Goal: Information Seeking & Learning: Learn about a topic

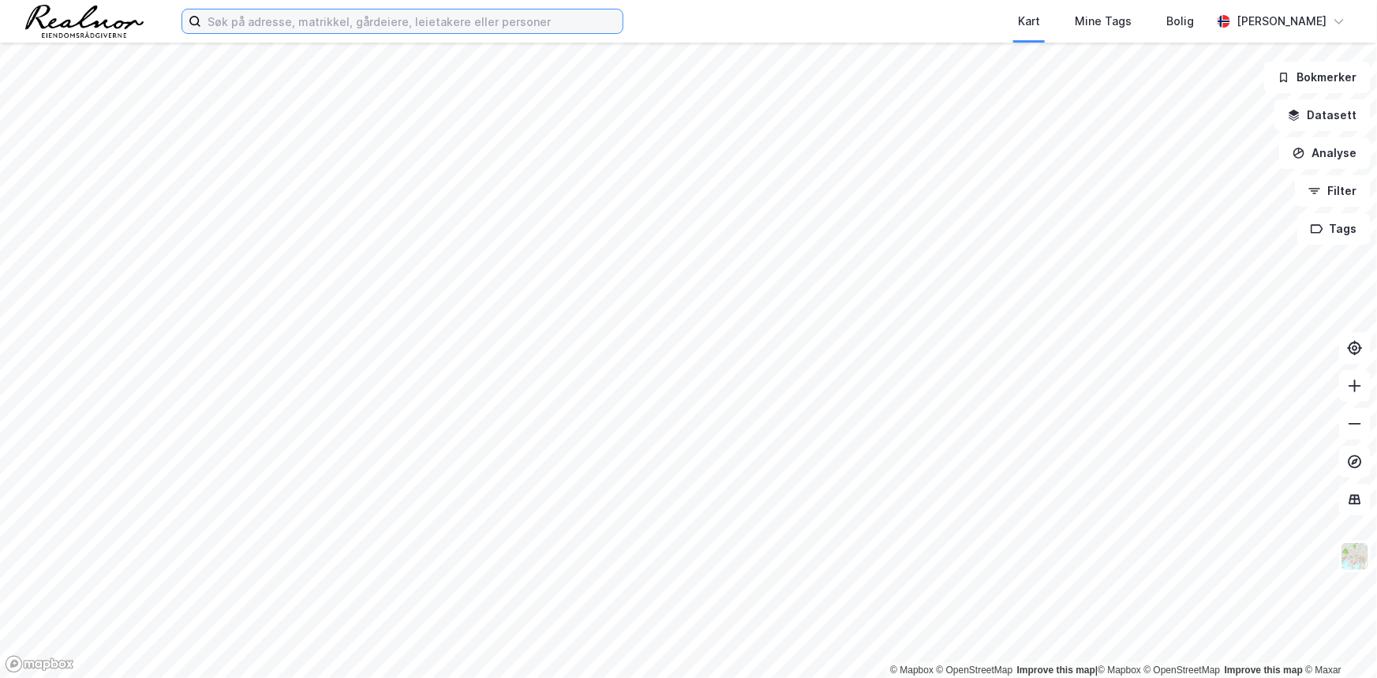
click at [312, 12] on input at bounding box center [411, 21] width 421 height 24
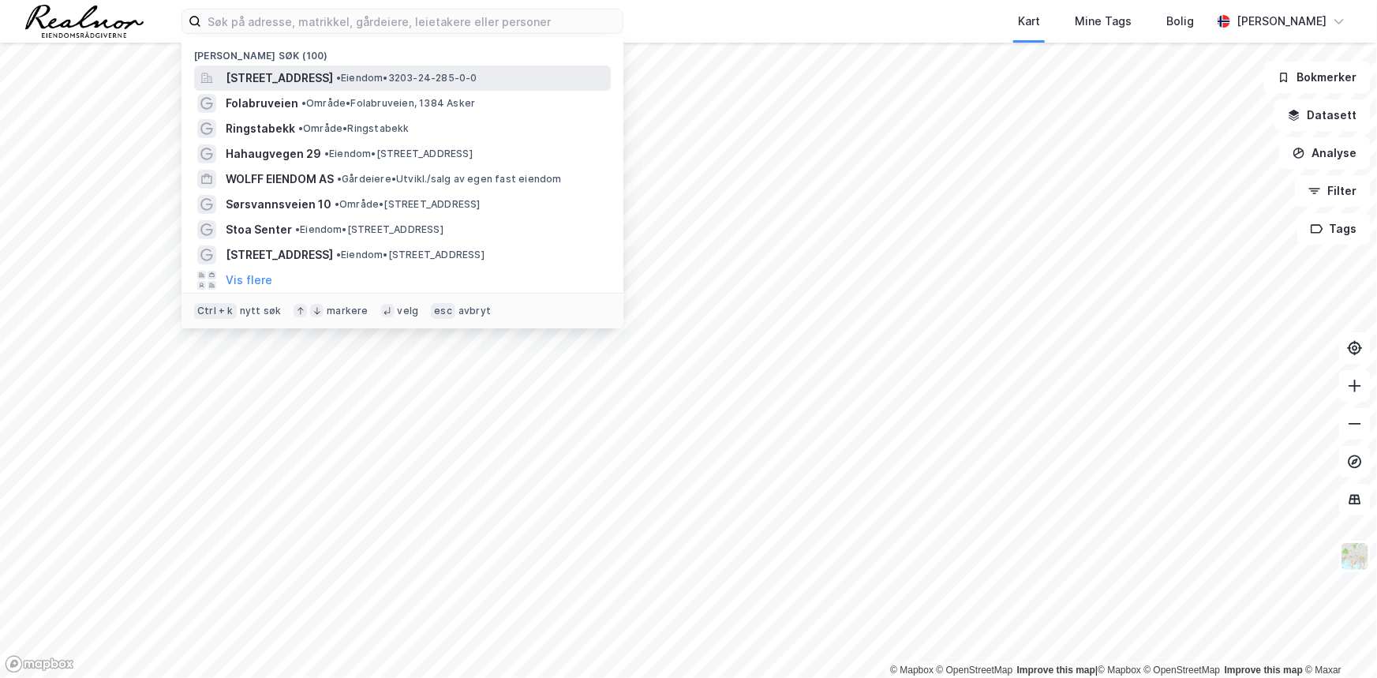
click at [333, 85] on span "[STREET_ADDRESS]" at bounding box center [279, 78] width 107 height 19
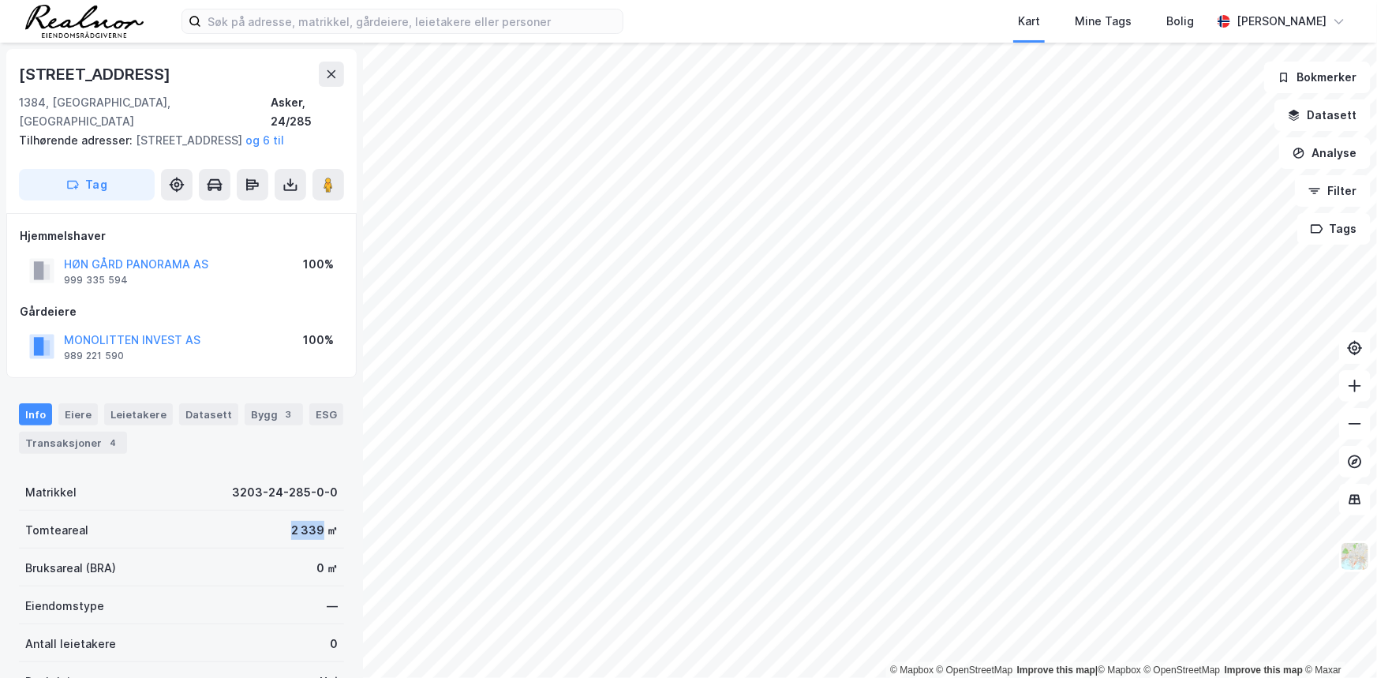
drag, startPoint x: 278, startPoint y: 529, endPoint x: 313, endPoint y: 527, distance: 35.5
click at [313, 527] on div "Tomteareal 2 339 ㎡" at bounding box center [181, 529] width 325 height 38
click at [0, 0] on button "HØN GÅRD PANORAMA AS" at bounding box center [0, 0] width 0 height 0
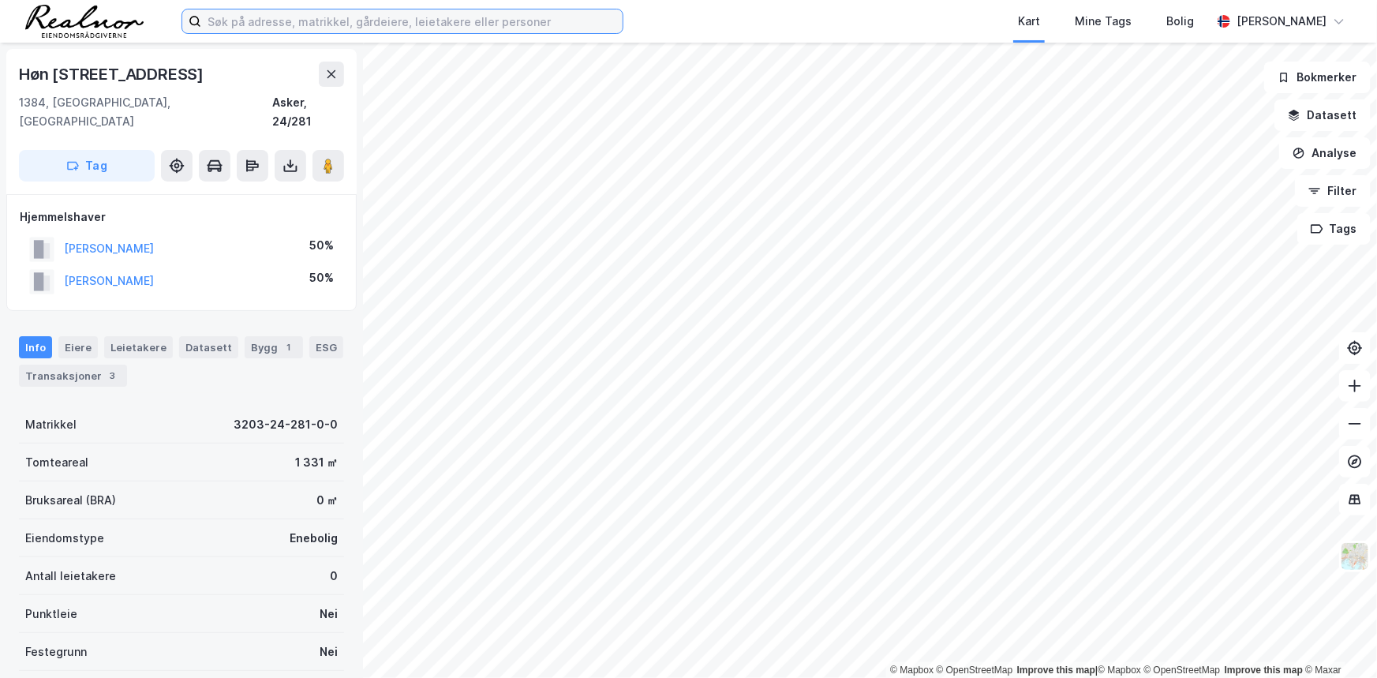
click at [252, 19] on input at bounding box center [411, 21] width 421 height 24
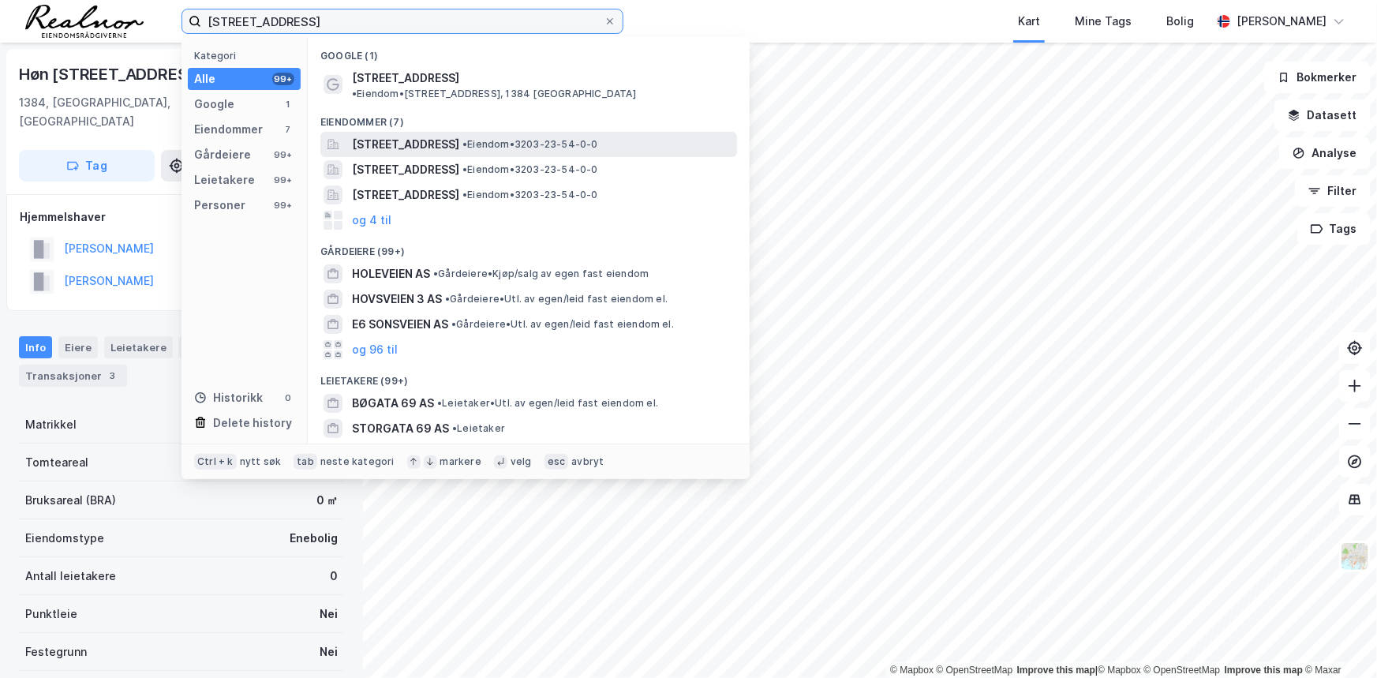
type input "[STREET_ADDRESS]"
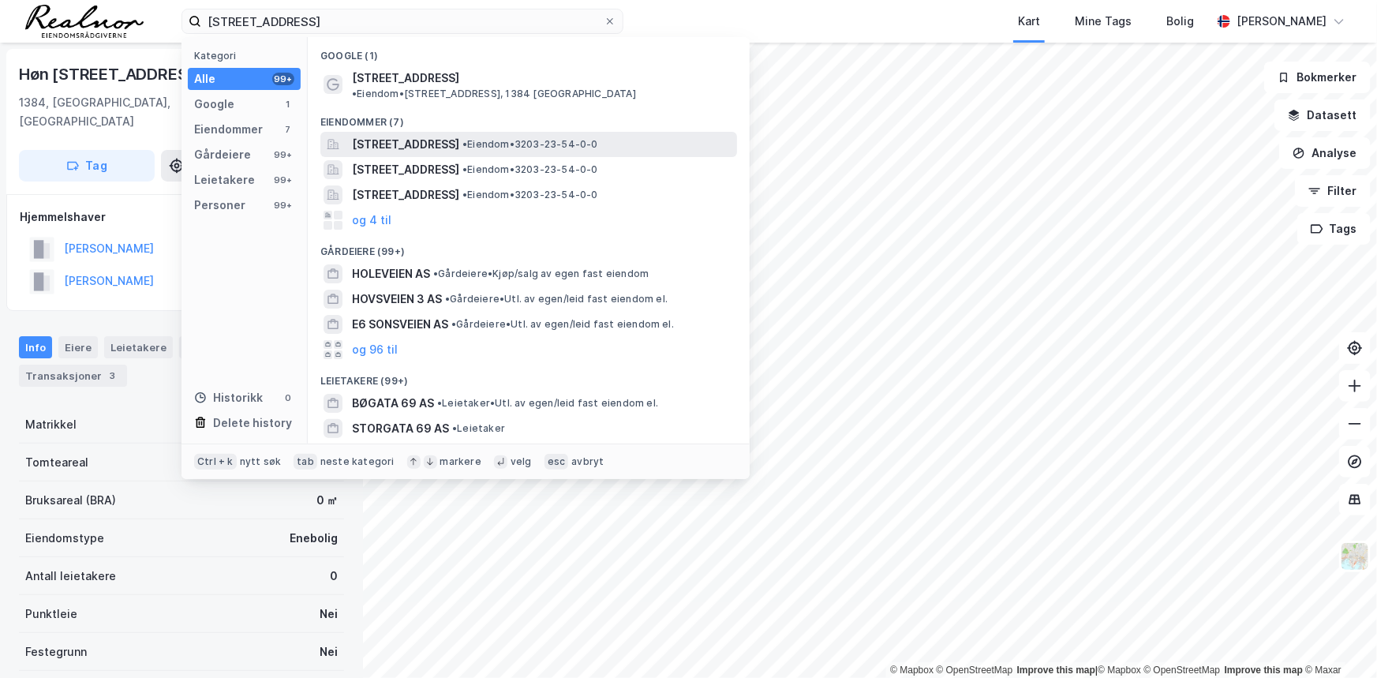
click at [417, 135] on span "[STREET_ADDRESS]" at bounding box center [405, 144] width 107 height 19
